Goal: Find specific page/section: Find specific page/section

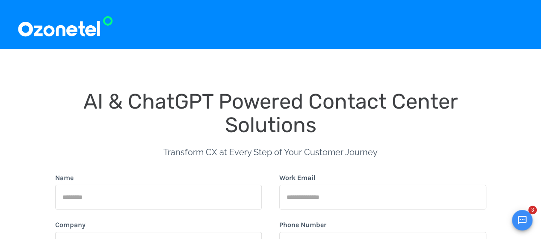
drag, startPoint x: 546, startPoint y: 53, endPoint x: 523, endPoint y: -4, distance: 61.7
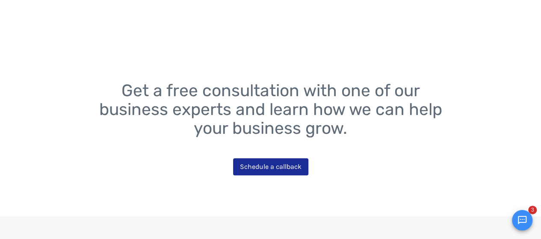
scroll to position [1754, 0]
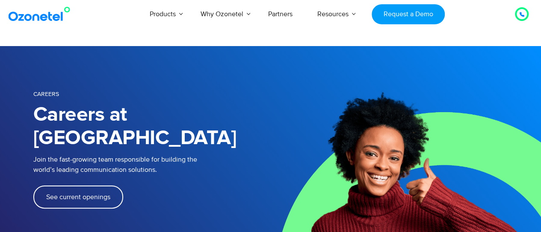
click at [89, 194] on span "See current openings" at bounding box center [78, 197] width 64 height 7
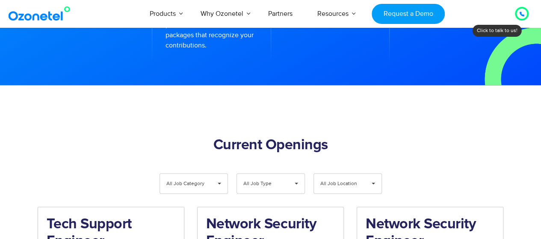
scroll to position [800, 0]
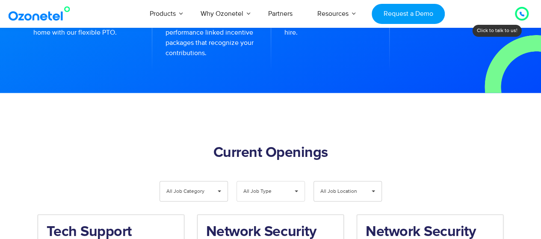
click at [298, 181] on span "▾" at bounding box center [296, 191] width 16 height 20
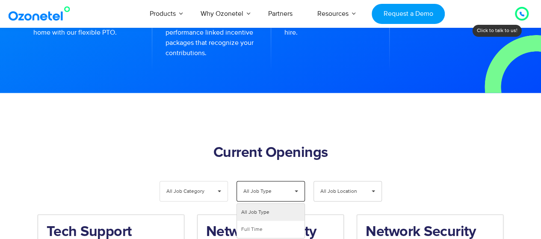
click at [220, 181] on span "▾" at bounding box center [219, 191] width 16 height 20
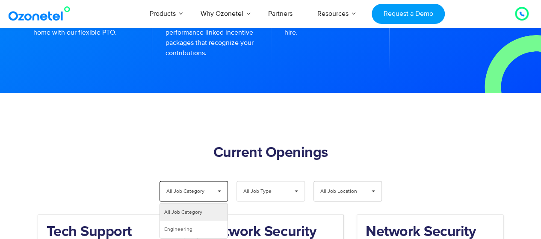
click at [285, 181] on div "All Job Type ▾" at bounding box center [270, 191] width 68 height 21
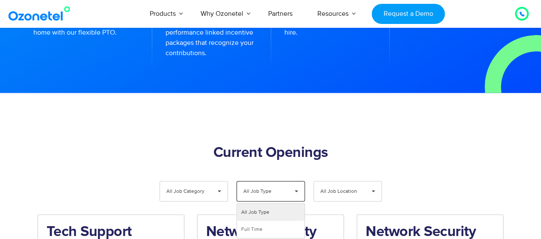
click at [285, 181] on div "All Job Type ▾" at bounding box center [270, 191] width 68 height 21
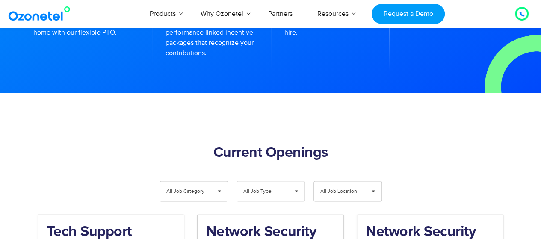
click at [285, 181] on div "All Job Type ▾" at bounding box center [270, 191] width 68 height 21
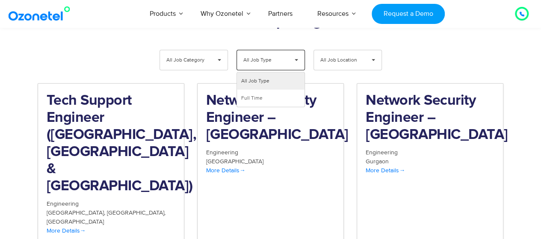
scroll to position [1329, 0]
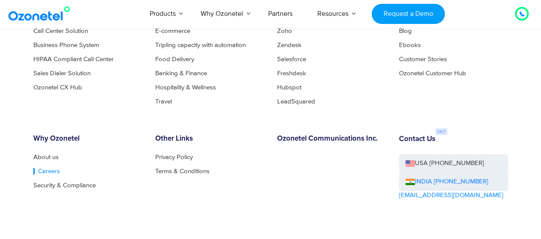
click at [42, 168] on link "Careers" at bounding box center [46, 171] width 26 height 6
